Goal: Information Seeking & Learning: Learn about a topic

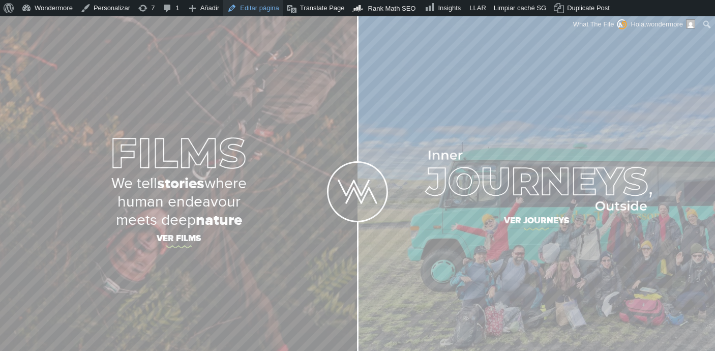
click at [257, 10] on link "Editar página" at bounding box center [253, 8] width 60 height 16
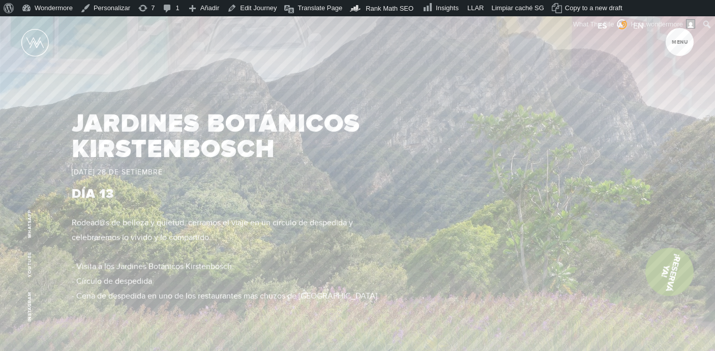
scroll to position [5332, 0]
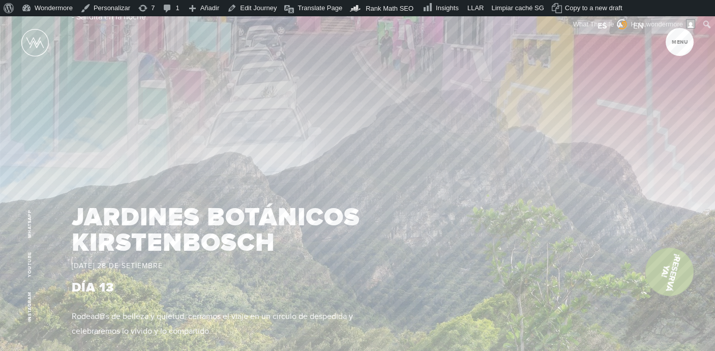
click at [488, 195] on img at bounding box center [357, 304] width 715 height 529
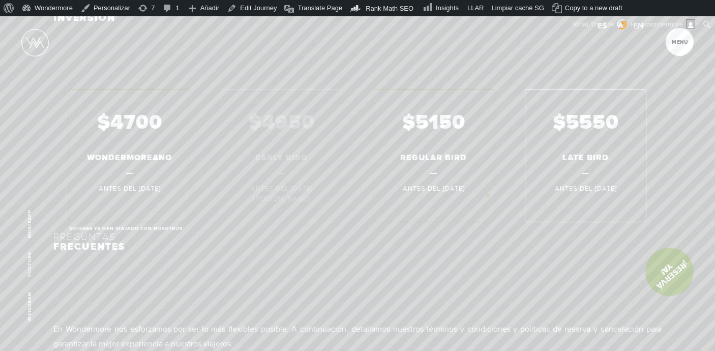
scroll to position [7098, 0]
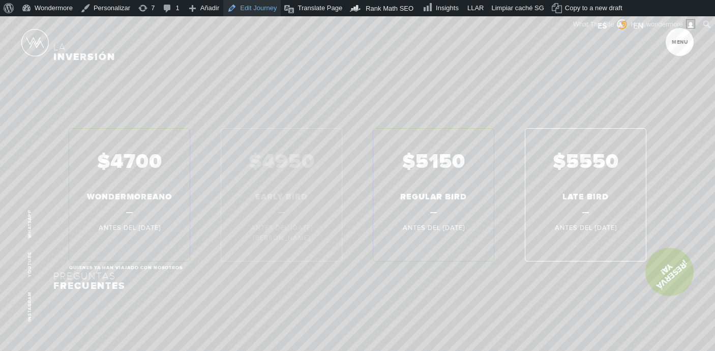
click at [252, 9] on link "Edit Journey" at bounding box center [251, 8] width 57 height 16
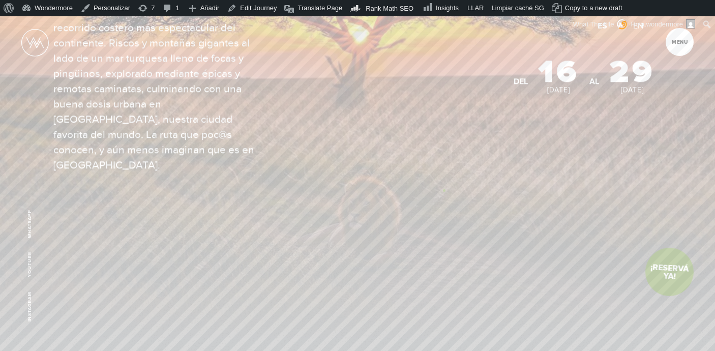
scroll to position [132, 0]
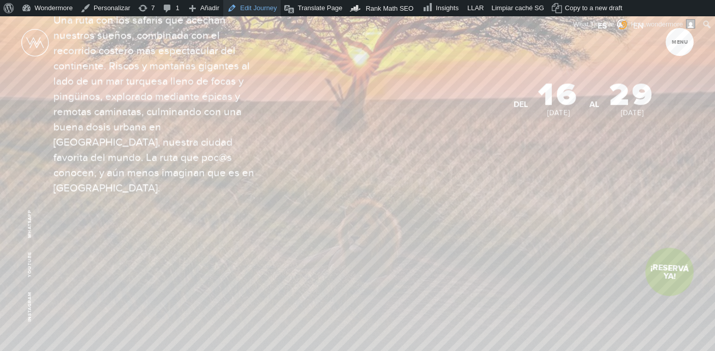
click at [259, 9] on link "Edit Journey" at bounding box center [251, 8] width 57 height 16
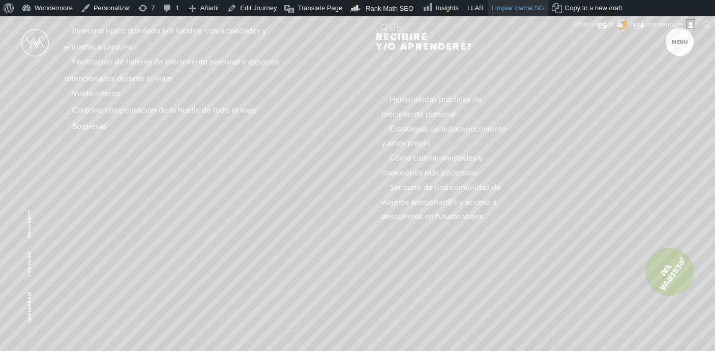
scroll to position [6443, 0]
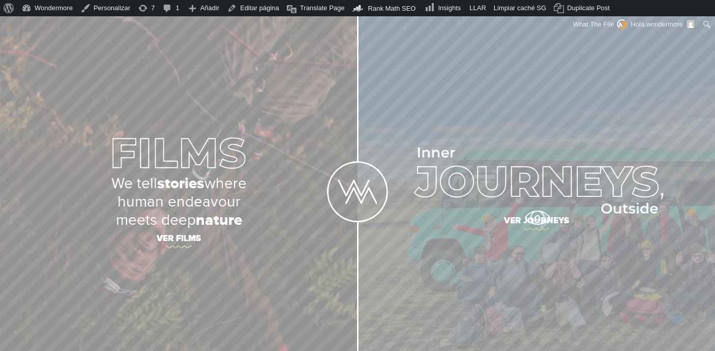
click at [537, 219] on span "Ver journeys" at bounding box center [537, 222] width 356 height 21
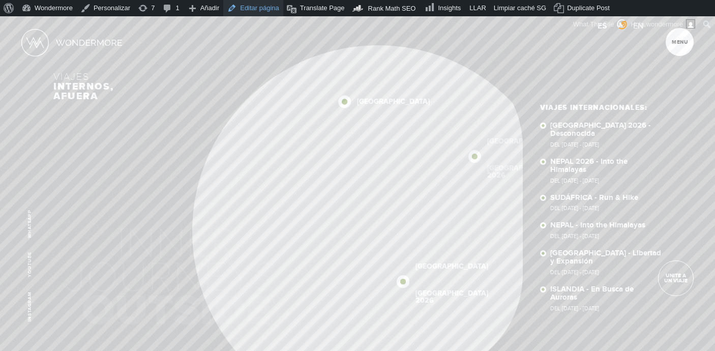
click at [257, 6] on link "Editar página" at bounding box center [253, 8] width 60 height 16
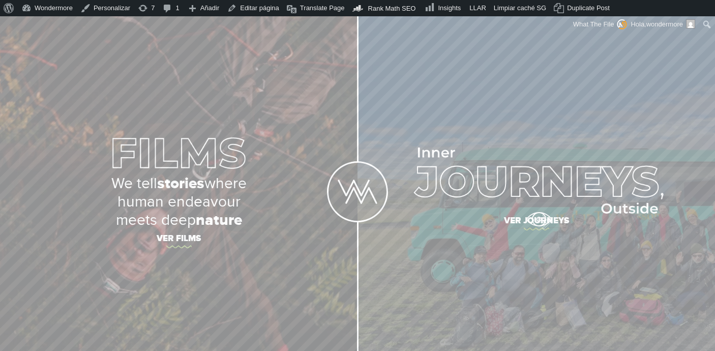
click at [539, 219] on span "Ver journeys" at bounding box center [537, 222] width 356 height 21
click at [534, 227] on span "Ver journeys" at bounding box center [537, 222] width 356 height 21
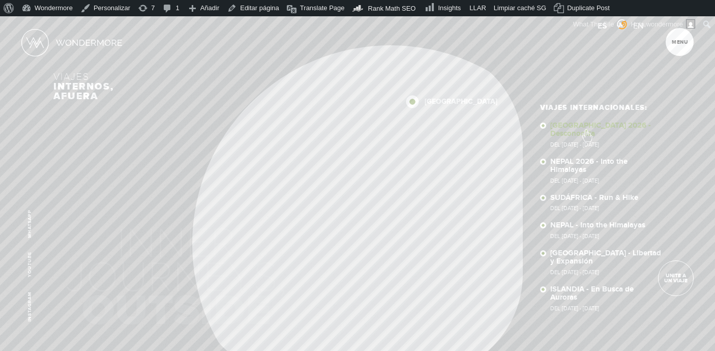
click at [587, 130] on link "SUDÁFRICA 2026 - Desconocida Del 16 - 29 OCT 2026" at bounding box center [605, 135] width 111 height 26
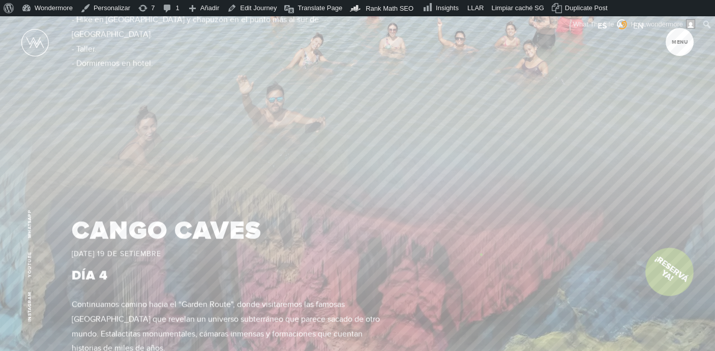
scroll to position [1838, 0]
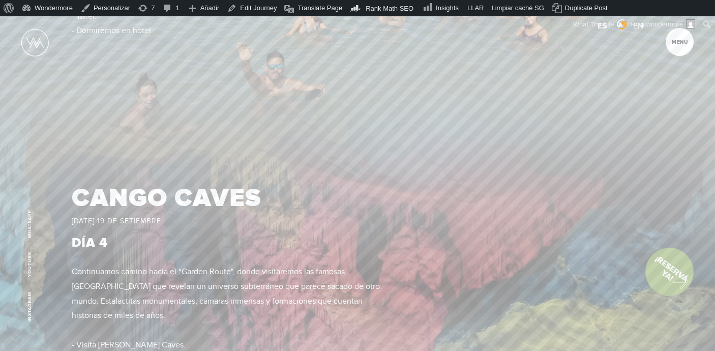
click at [676, 279] on link "¡Reservá Ya!" at bounding box center [670, 272] width 68 height 68
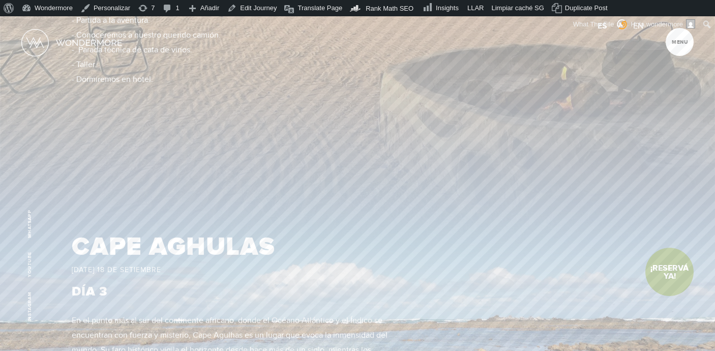
scroll to position [0, 0]
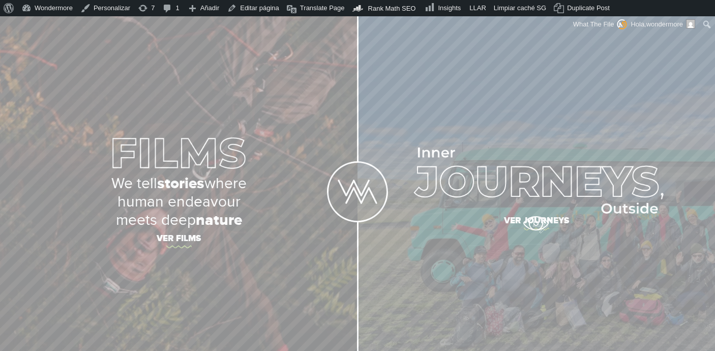
click at [536, 223] on span "Ver journeys" at bounding box center [537, 222] width 356 height 21
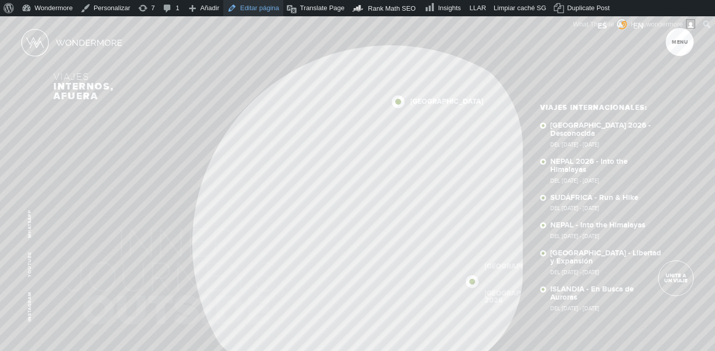
click at [261, 5] on link "Editar página" at bounding box center [253, 8] width 60 height 16
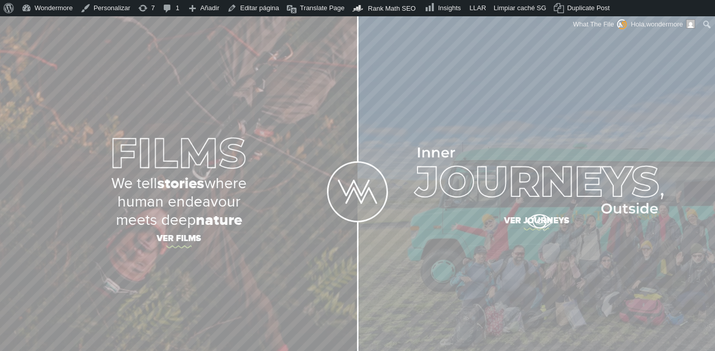
click at [535, 218] on span "Ver journeys" at bounding box center [537, 222] width 356 height 21
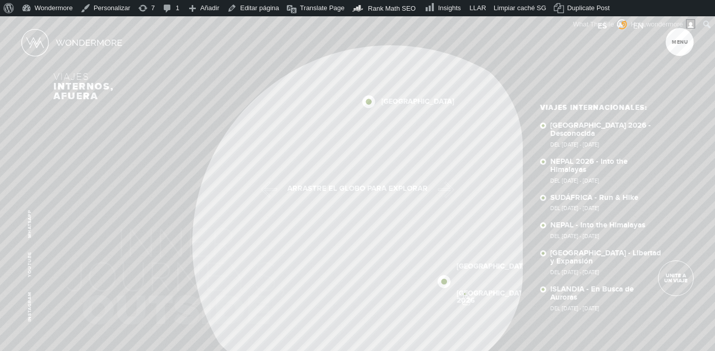
click at [465, 294] on link "[GEOGRAPHIC_DATA] 2026" at bounding box center [493, 297] width 73 height 14
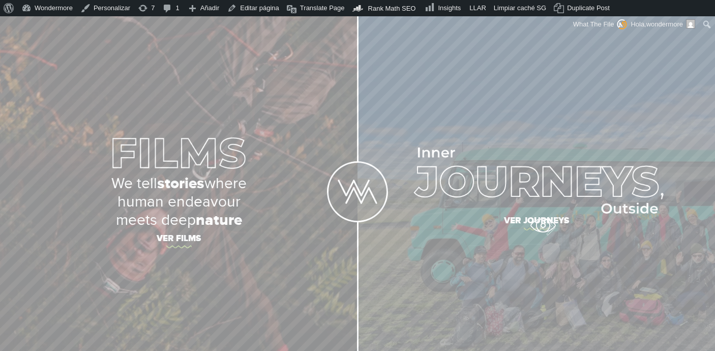
click at [543, 225] on span "Ver journeys" at bounding box center [537, 222] width 356 height 21
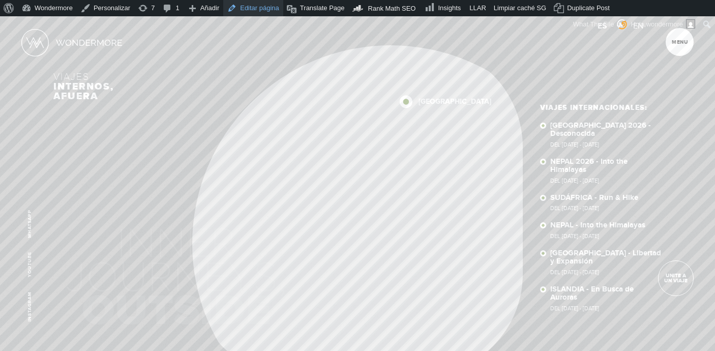
click at [267, 4] on link "Editar página" at bounding box center [253, 8] width 60 height 16
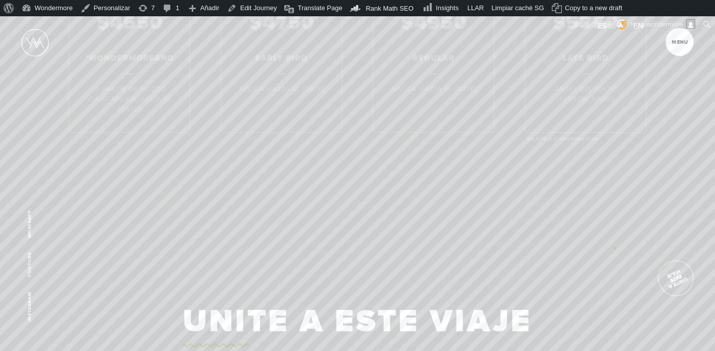
scroll to position [7925, 0]
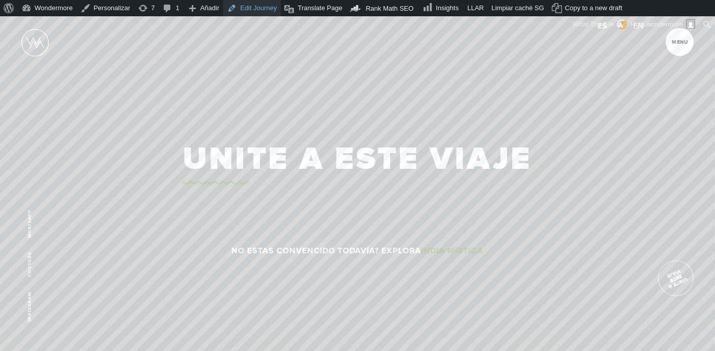
click at [250, 14] on link "Edit Journey" at bounding box center [251, 8] width 57 height 16
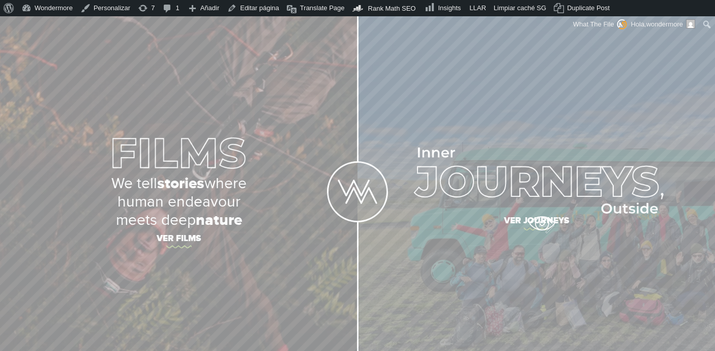
click at [542, 223] on span "Ver journeys" at bounding box center [537, 222] width 356 height 21
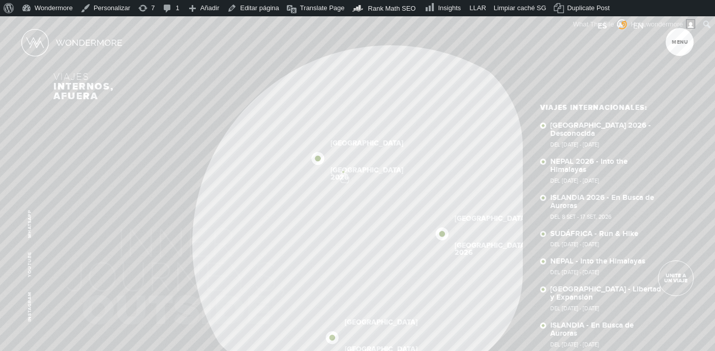
click at [343, 171] on link "ISLANDIA 2026" at bounding box center [367, 174] width 73 height 14
